Goal: Navigation & Orientation: Understand site structure

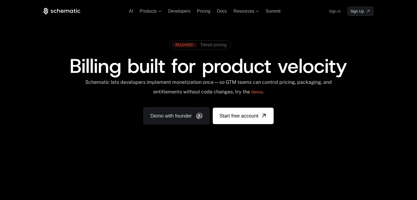
scroll to position [200, 0]
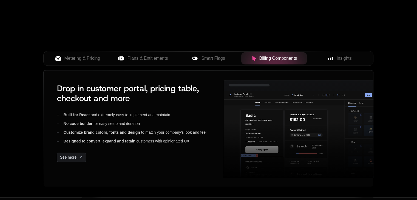
click at [217, 54] on button "Smart Flags" at bounding box center [209, 58] width 66 height 12
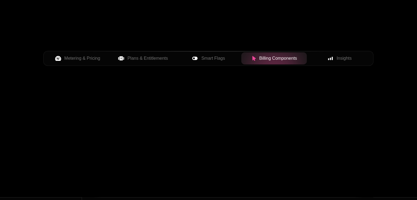
scroll to position [0, 0]
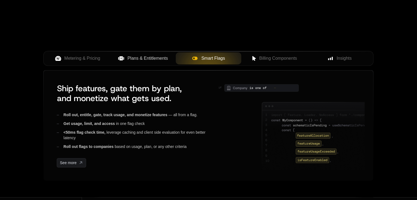
click at [152, 52] on button "Plans & Entitlements" at bounding box center [143, 58] width 66 height 12
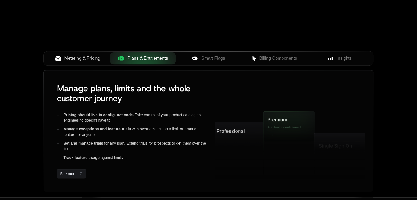
click at [99, 57] on span "Metering & Pricing" at bounding box center [82, 58] width 36 height 7
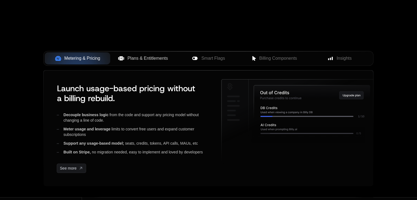
click at [158, 59] on span "Plans & Entitlements" at bounding box center [148, 58] width 41 height 7
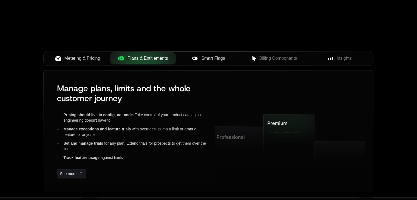
click at [208, 60] on span "Smart Flags" at bounding box center [213, 58] width 24 height 7
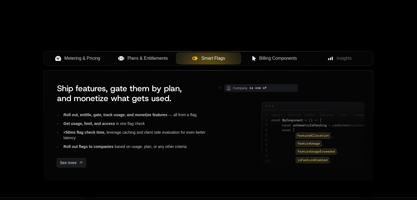
click at [267, 62] on button "Billing Components" at bounding box center [274, 58] width 66 height 12
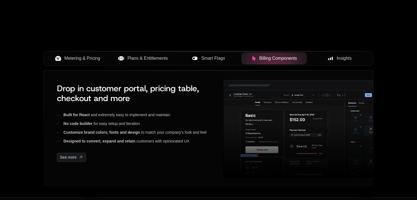
click at [330, 61] on div "Insights" at bounding box center [339, 58] width 57 height 7
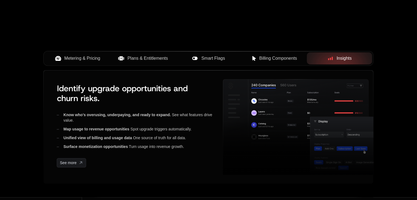
click at [281, 53] on button "Billing Components" at bounding box center [274, 58] width 66 height 12
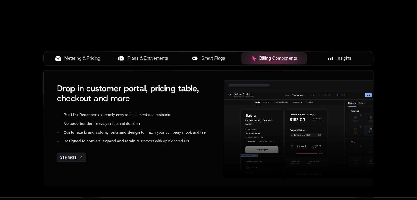
click at [227, 55] on button "Smart Flags" at bounding box center [209, 58] width 66 height 12
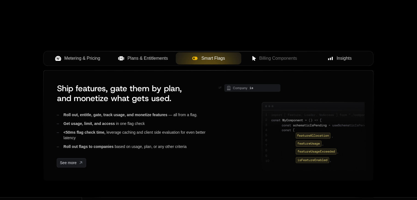
click at [171, 55] on div "Plans & Entitlements" at bounding box center [143, 58] width 57 height 7
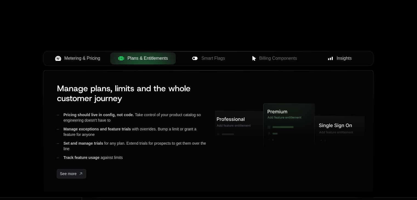
click at [94, 54] on button "Metering & Pricing" at bounding box center [78, 58] width 66 height 12
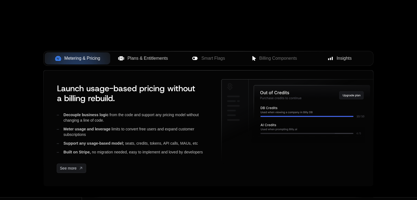
click at [135, 60] on span "Plans & Entitlements" at bounding box center [148, 58] width 41 height 7
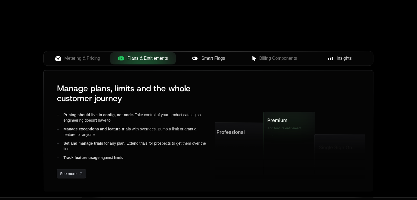
click at [207, 63] on button "Smart Flags" at bounding box center [209, 58] width 66 height 12
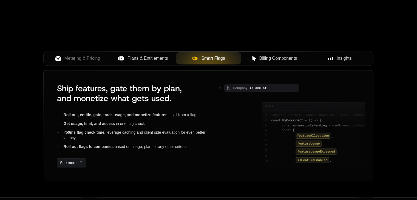
click at [275, 62] on button "Billing Components" at bounding box center [274, 58] width 66 height 12
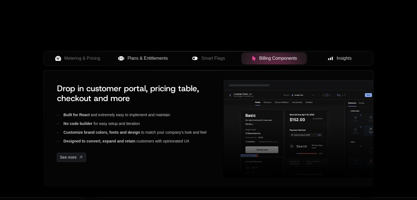
click at [322, 61] on div "Insights" at bounding box center [339, 58] width 57 height 7
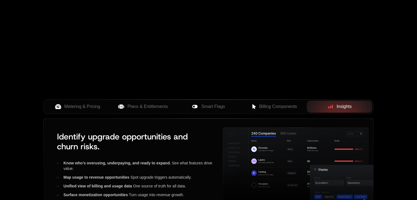
scroll to position [126, 0]
